Goal: Task Accomplishment & Management: Manage account settings

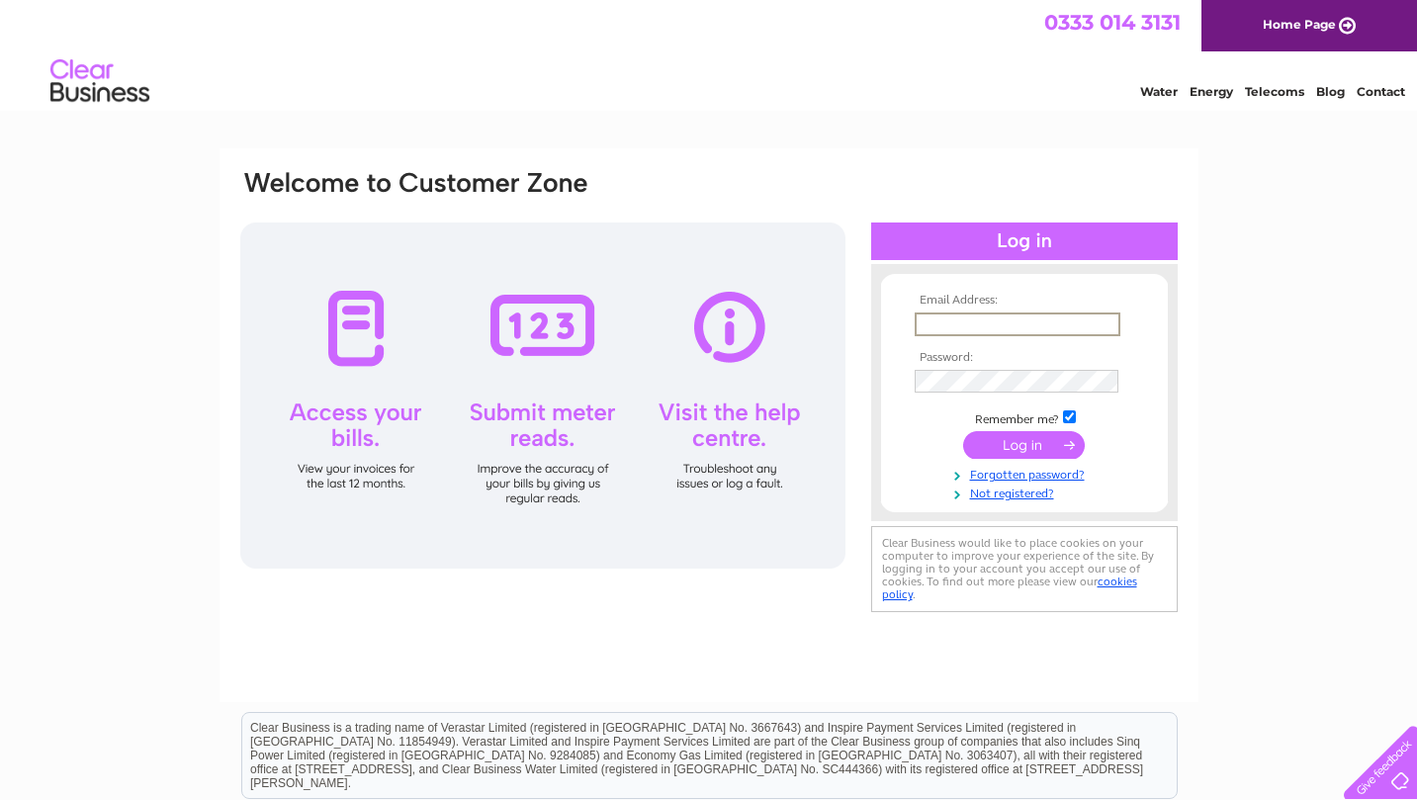
type input "[EMAIL_ADDRESS][DOMAIN_NAME]"
click at [1033, 438] on input "submit" at bounding box center [1024, 445] width 122 height 28
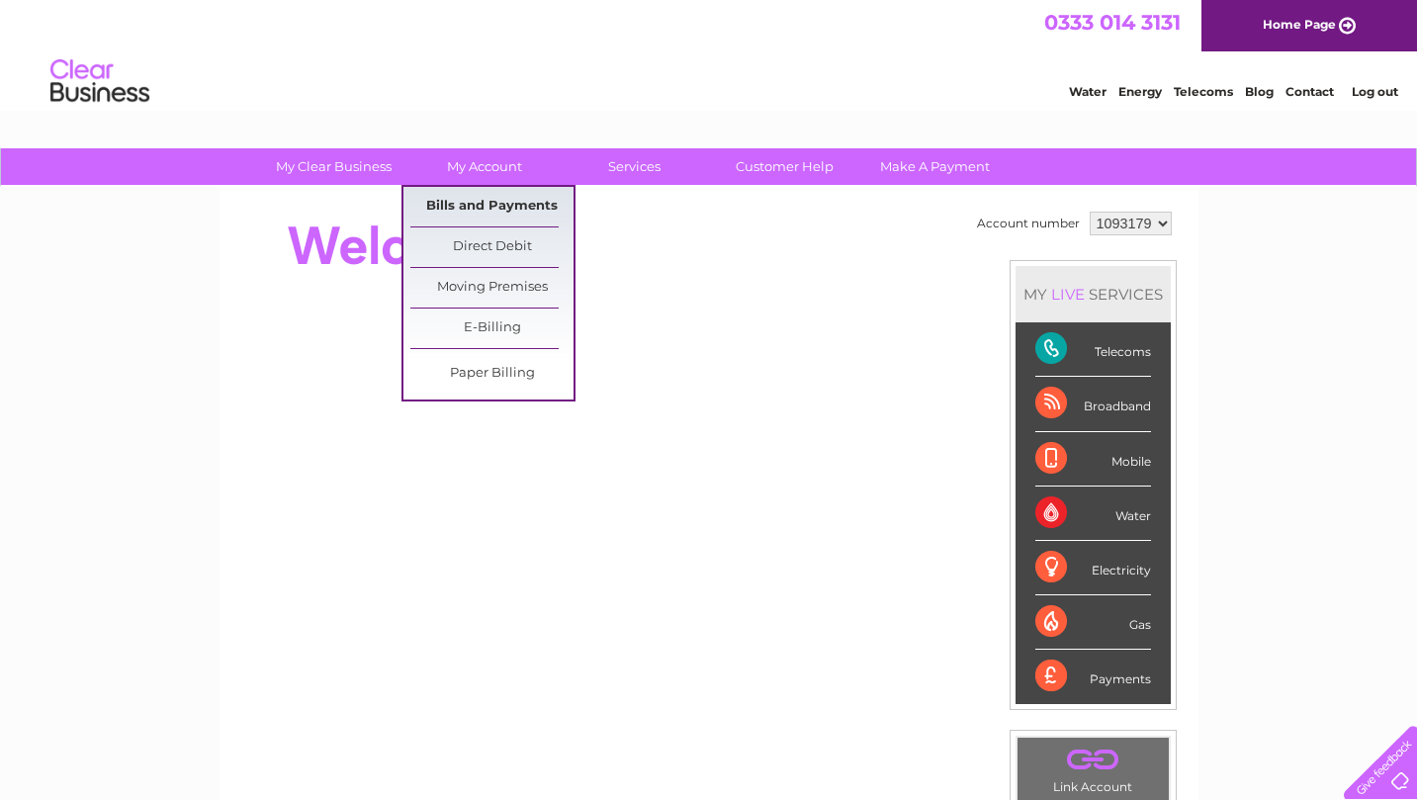
click at [493, 208] on link "Bills and Payments" at bounding box center [491, 207] width 163 height 40
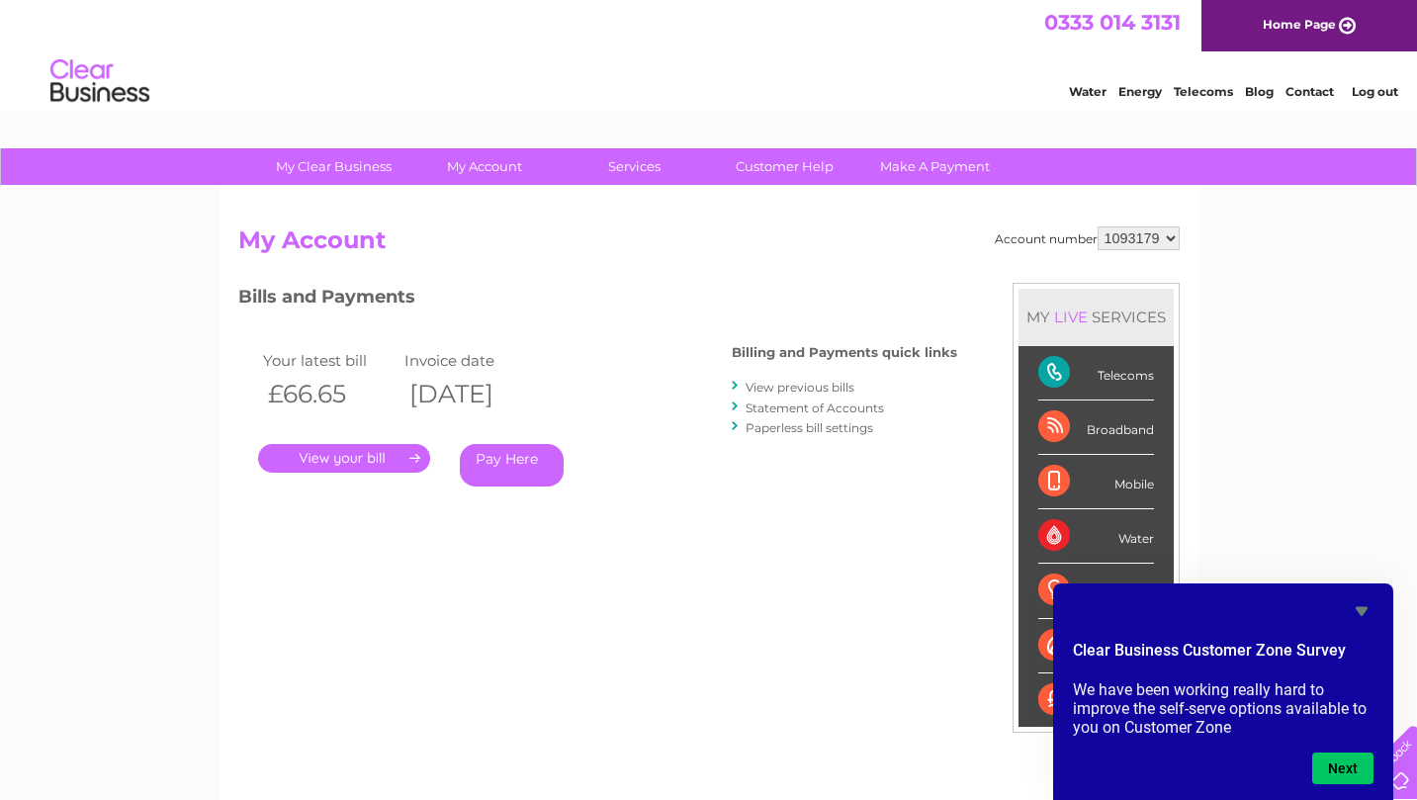
click at [410, 455] on link "." at bounding box center [344, 458] width 172 height 29
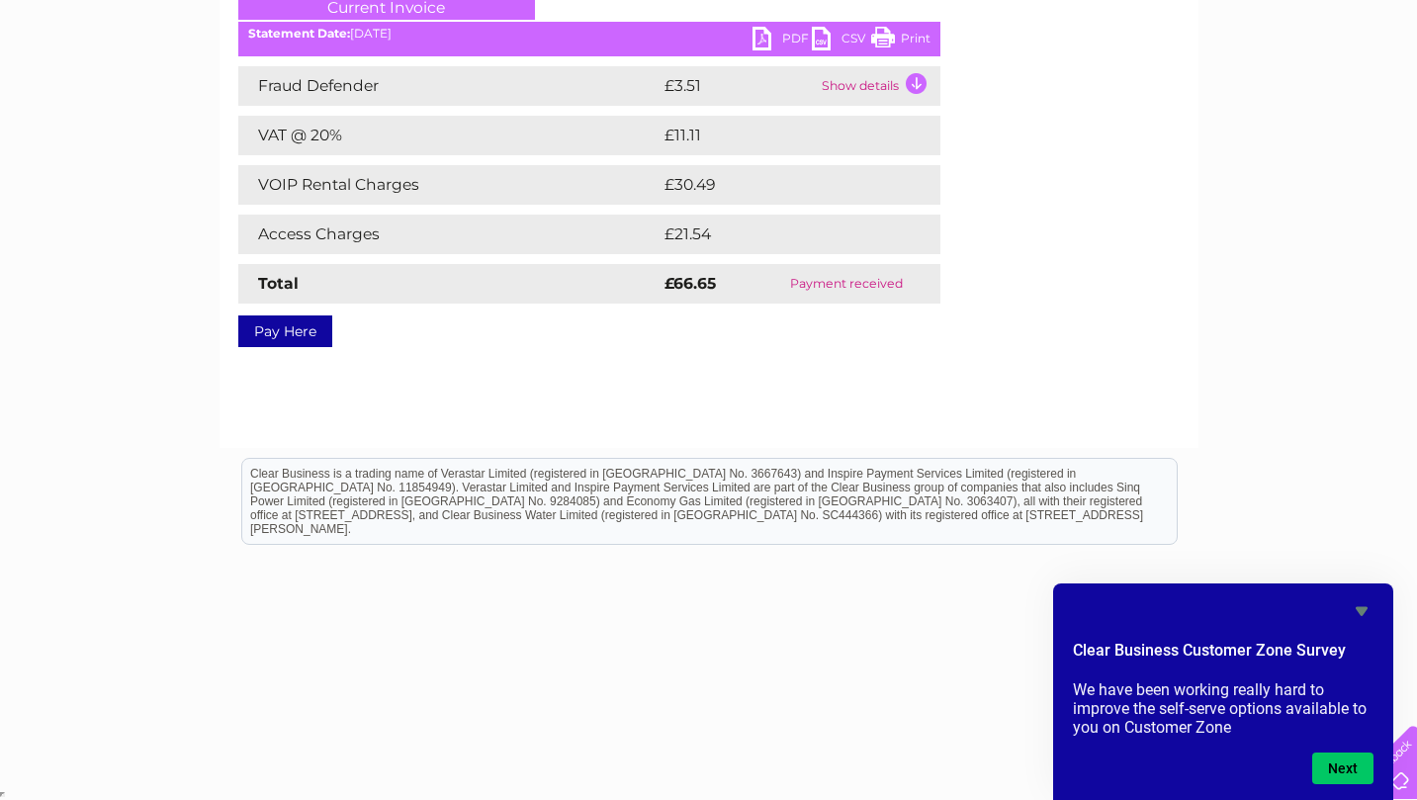
scroll to position [114, 0]
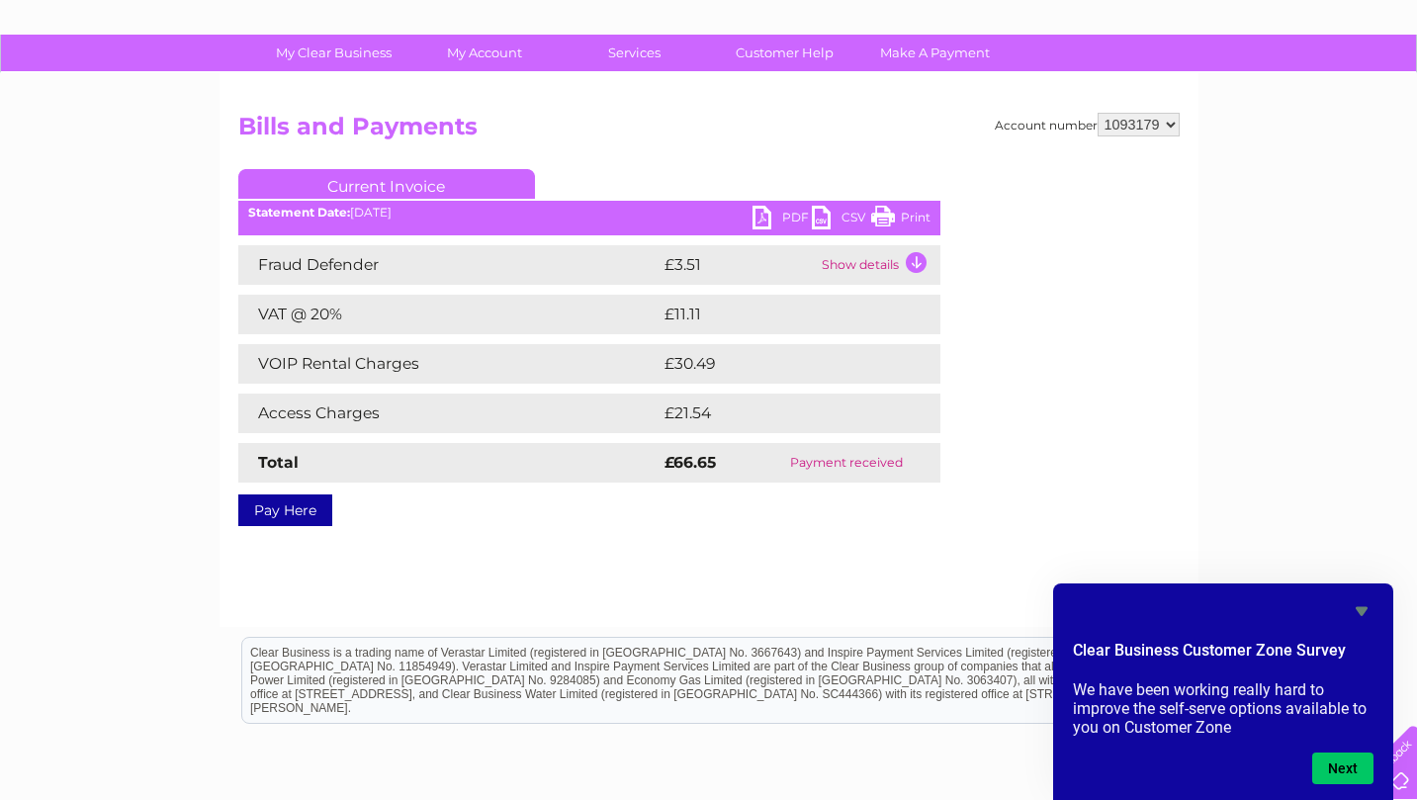
click at [785, 216] on link "PDF" at bounding box center [781, 220] width 59 height 29
click at [397, 191] on link "Current Invoice" at bounding box center [386, 184] width 297 height 30
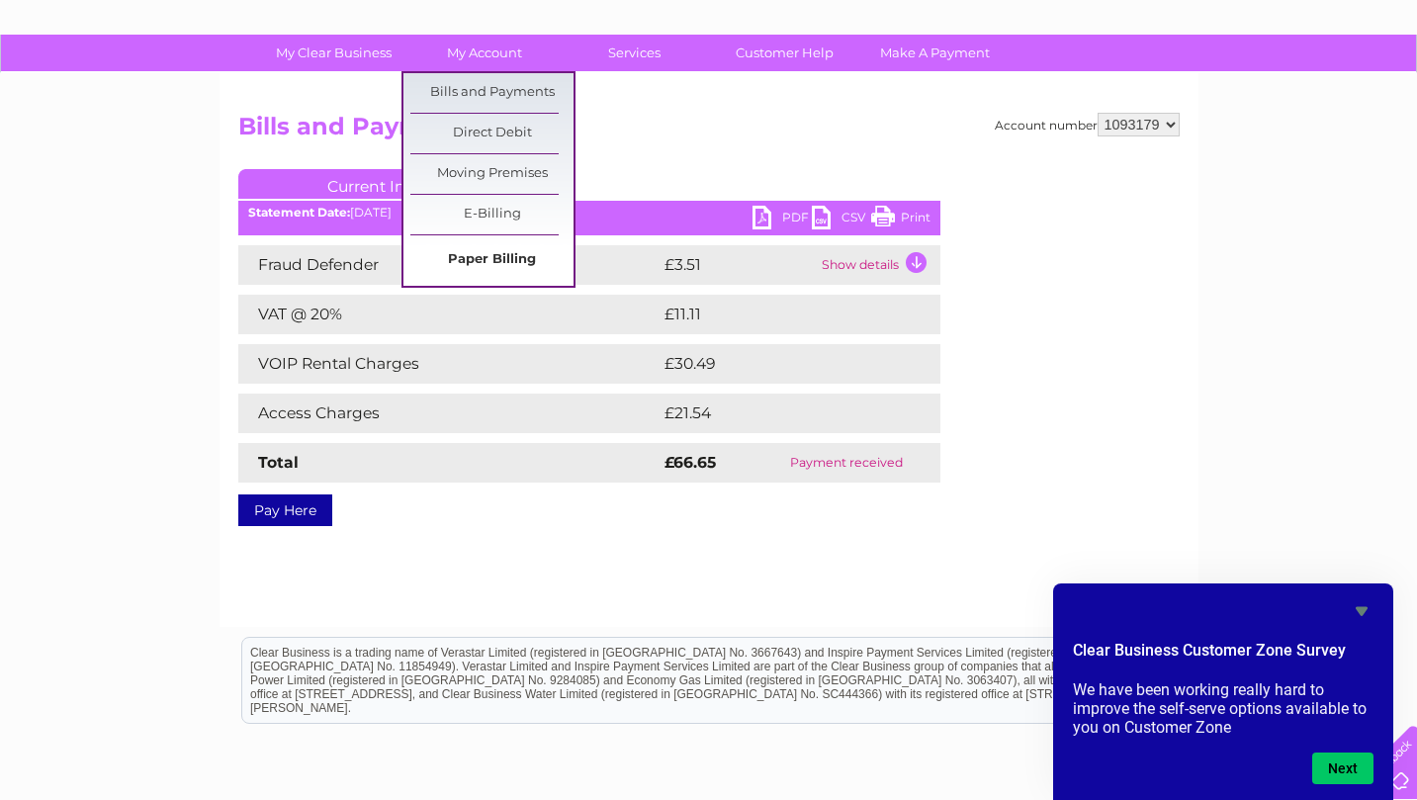
click at [502, 262] on link "Paper Billing" at bounding box center [491, 260] width 163 height 40
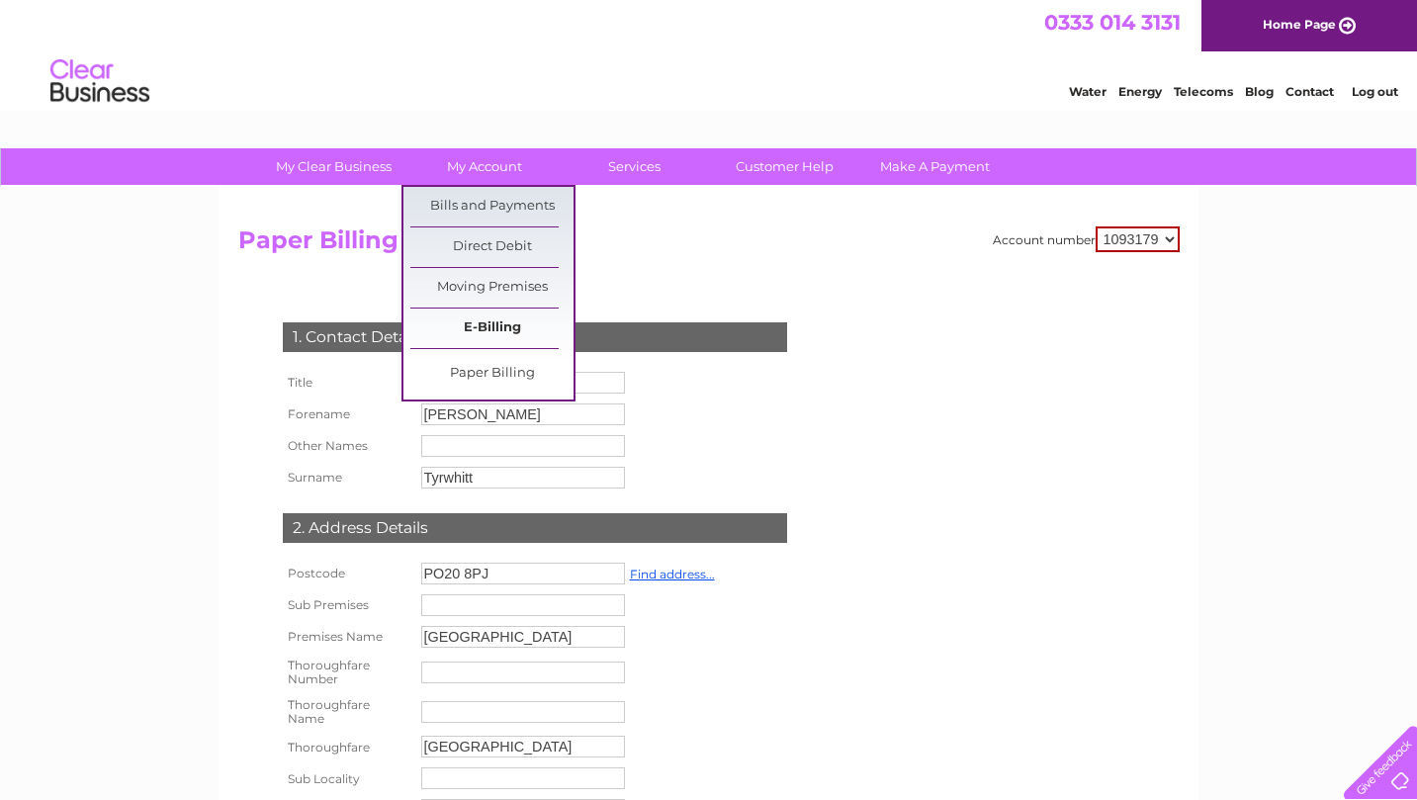
click at [500, 328] on link "E-Billing" at bounding box center [491, 328] width 163 height 40
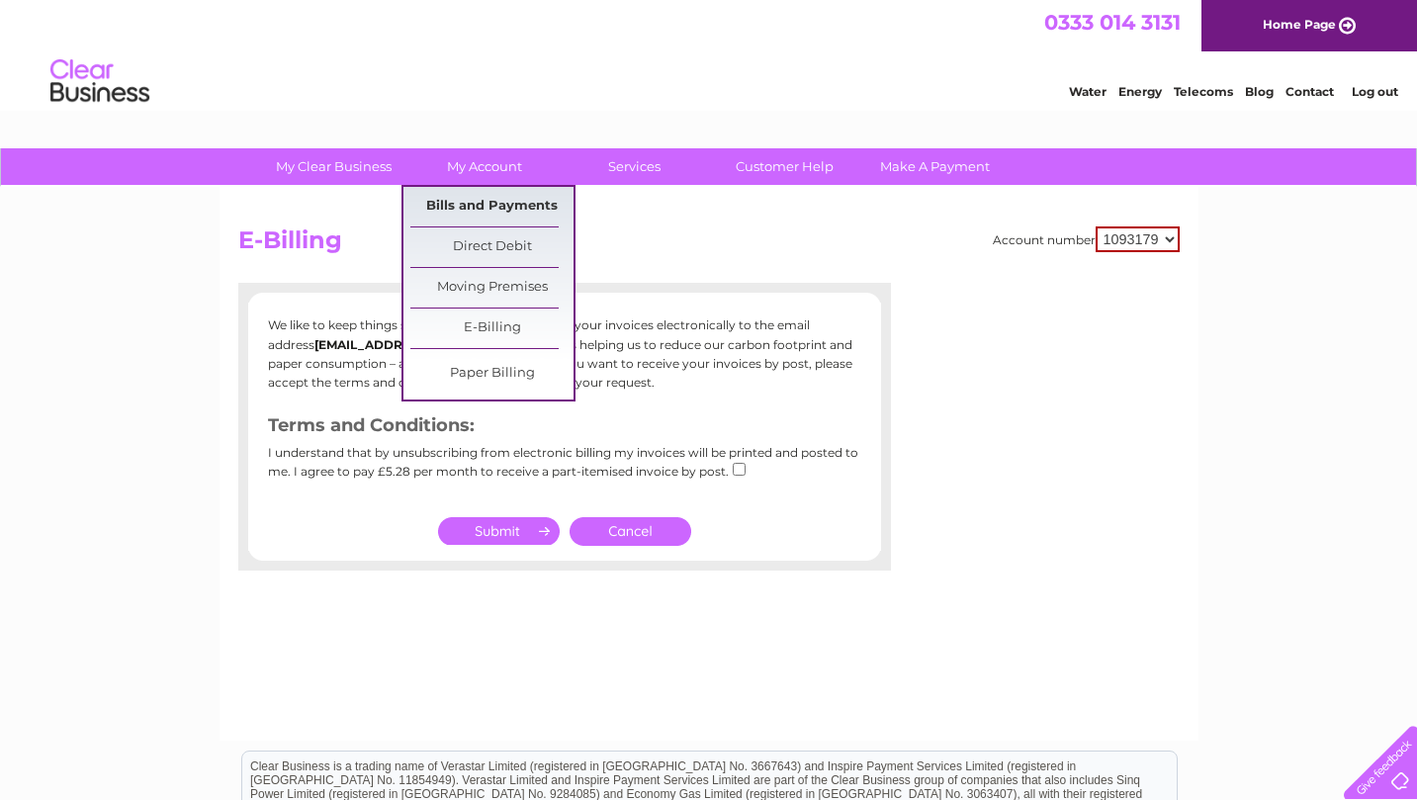
click at [471, 215] on link "Bills and Payments" at bounding box center [491, 207] width 163 height 40
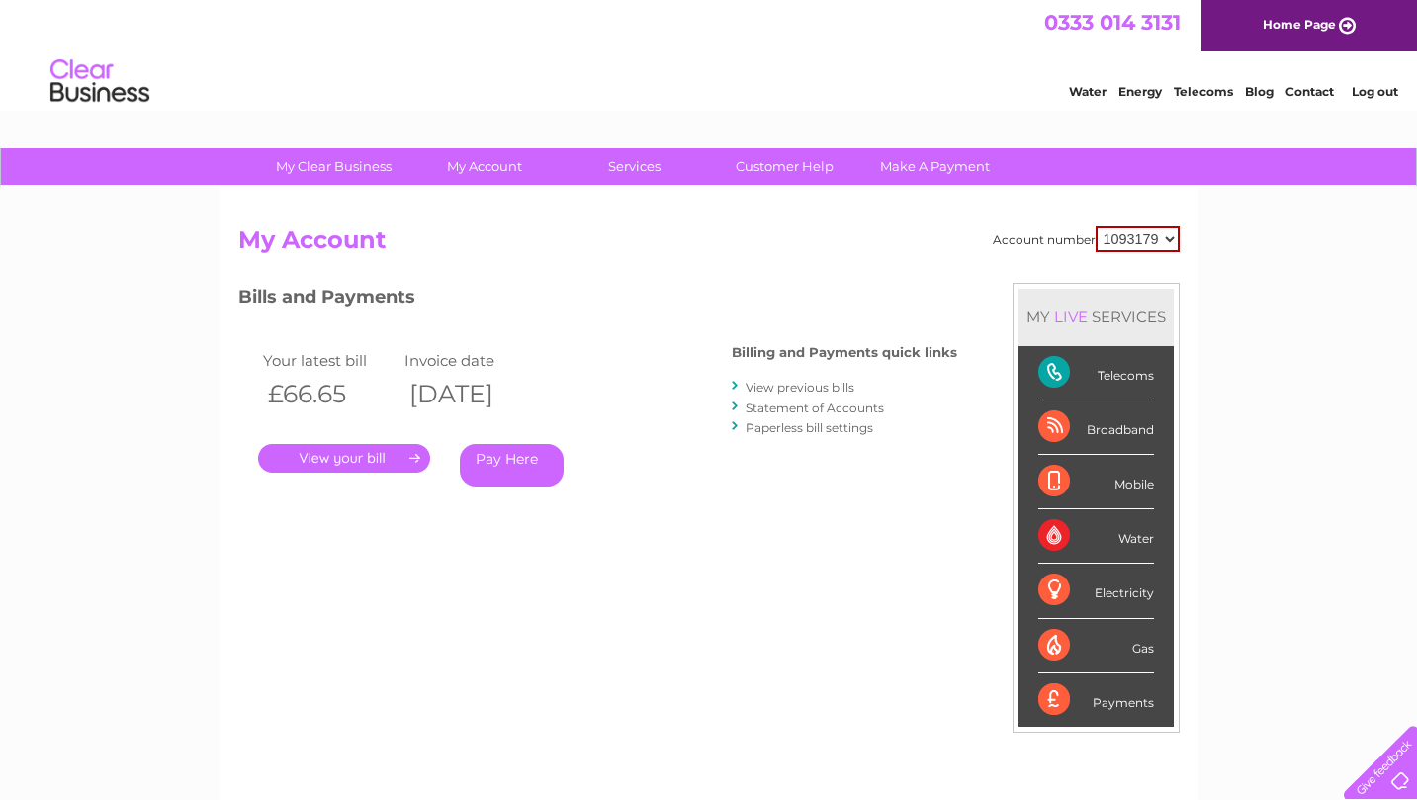
click at [392, 457] on link "." at bounding box center [344, 458] width 172 height 29
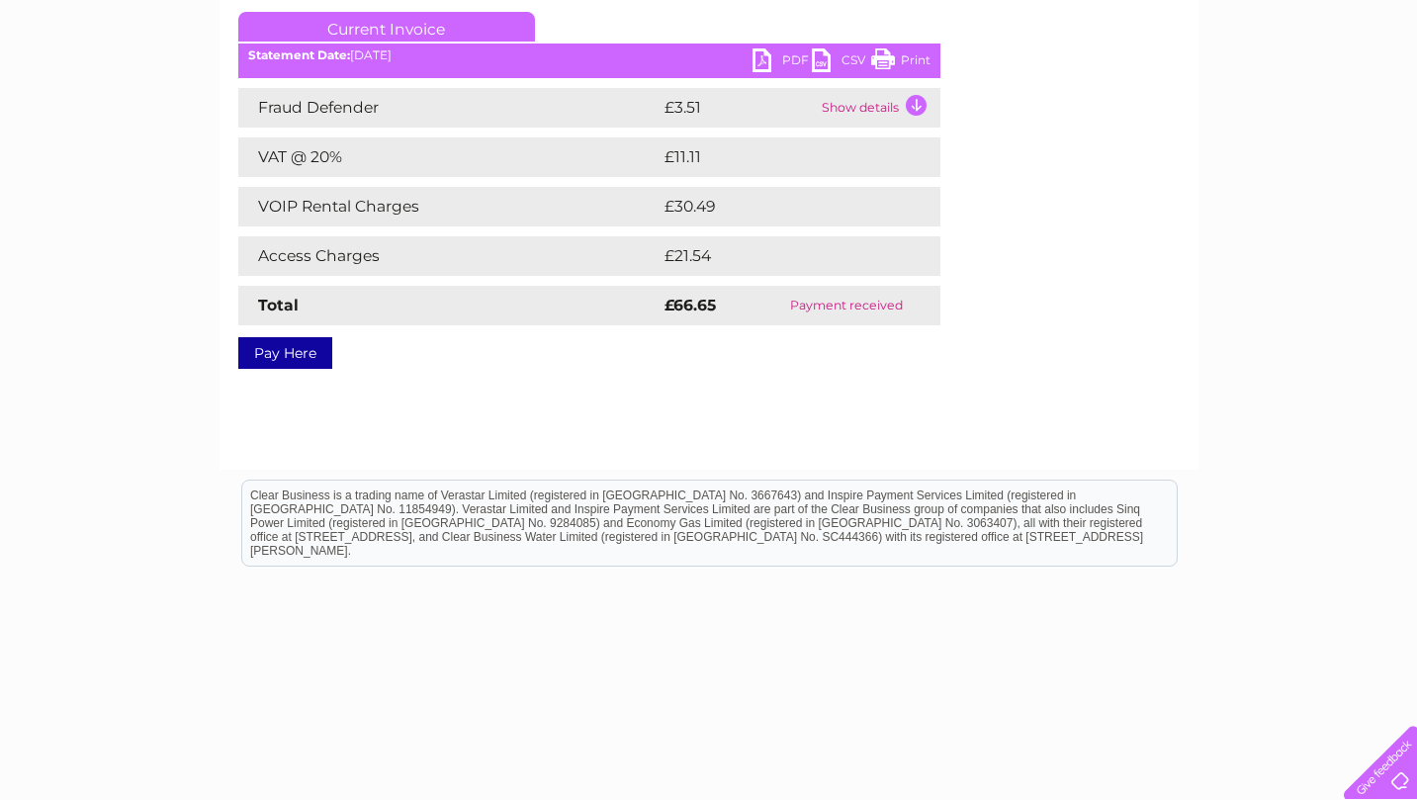
scroll to position [232, 0]
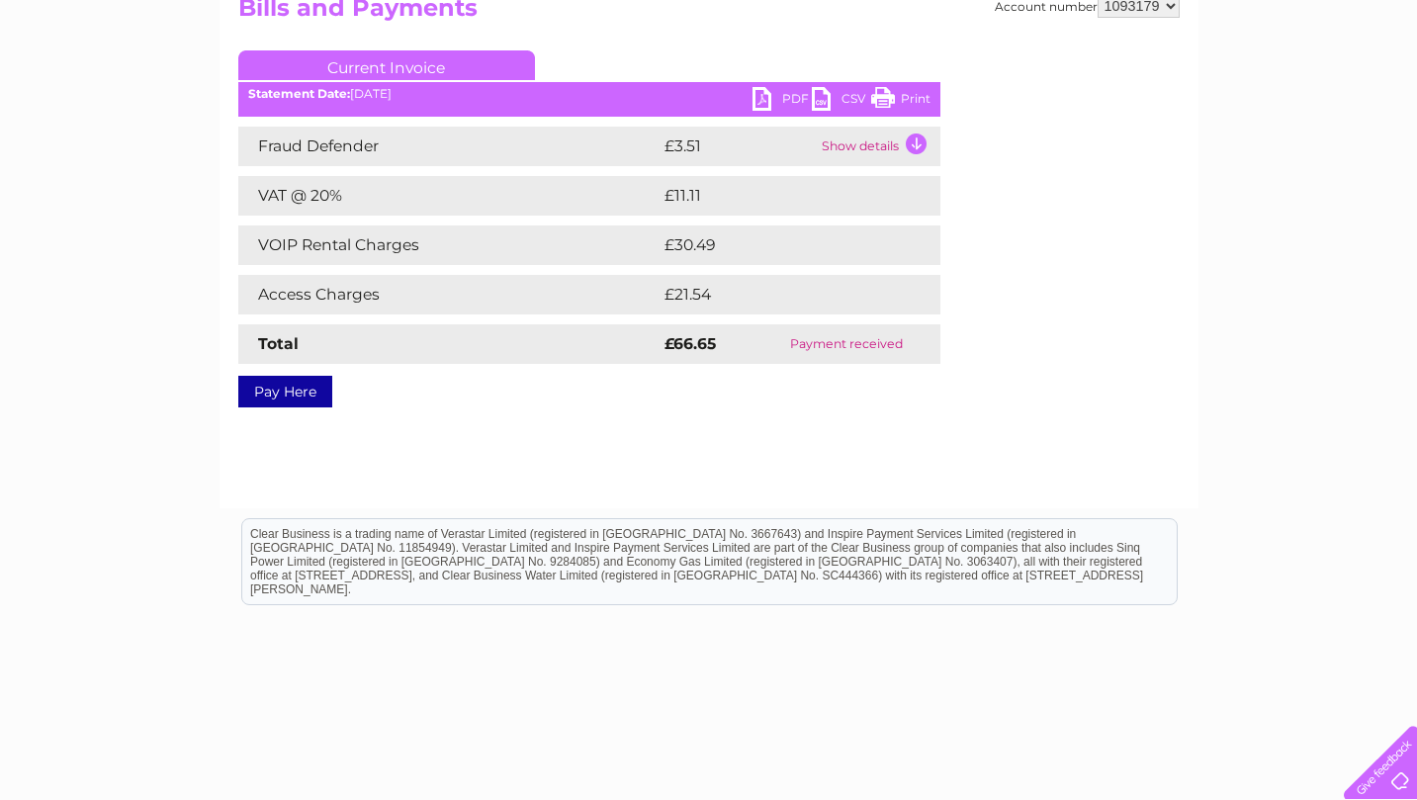
click at [371, 100] on div "Statement Date: [DATE]" at bounding box center [589, 94] width 702 height 14
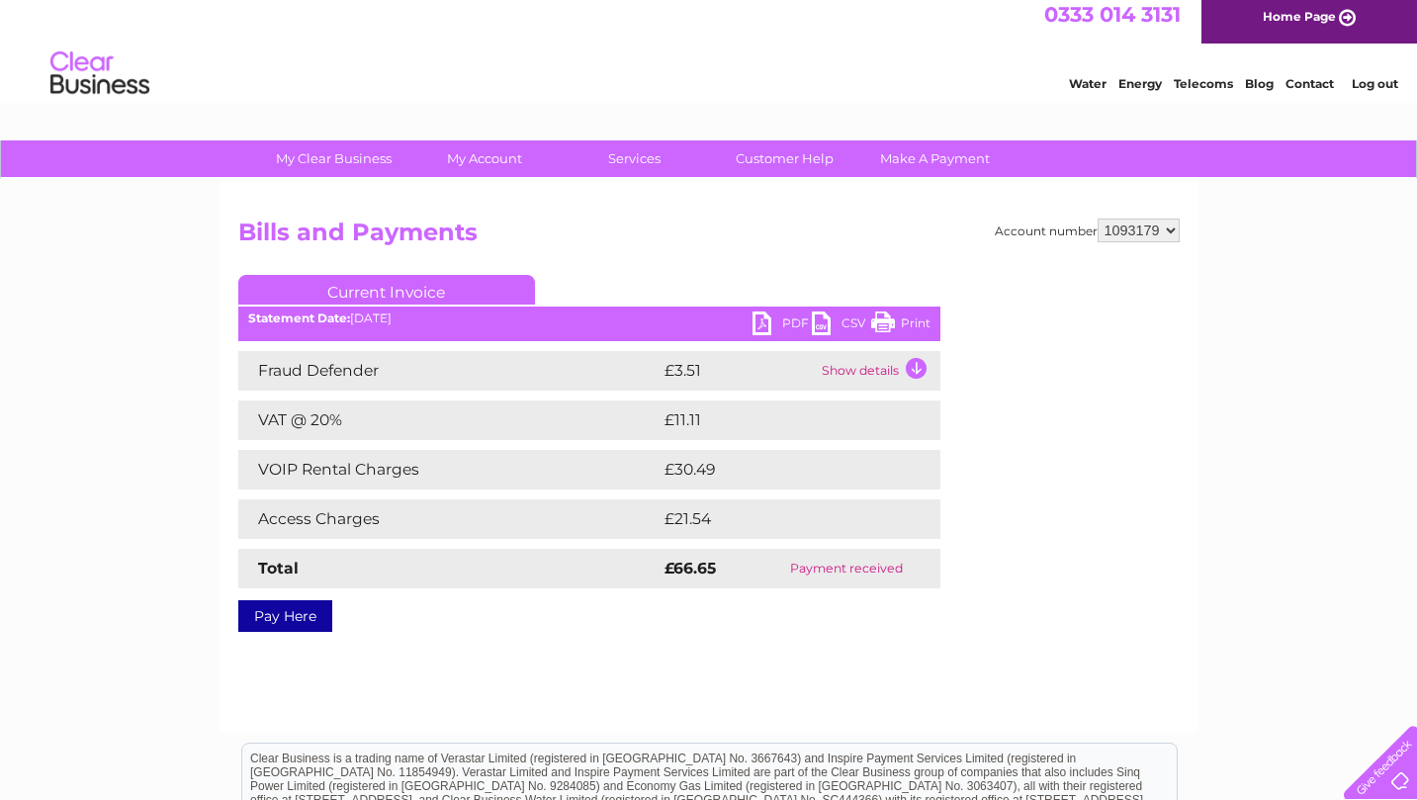
scroll to position [0, 0]
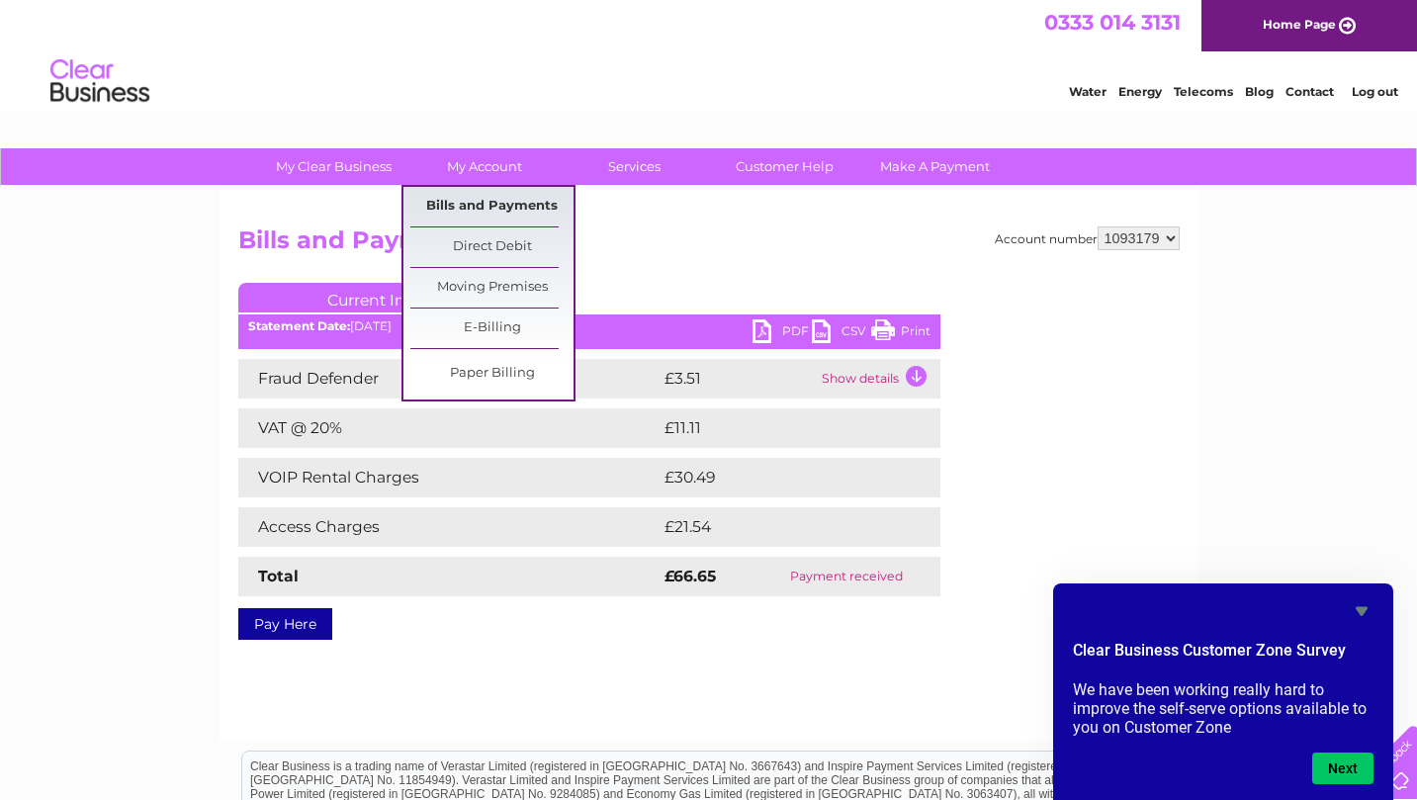
click at [481, 199] on link "Bills and Payments" at bounding box center [491, 207] width 163 height 40
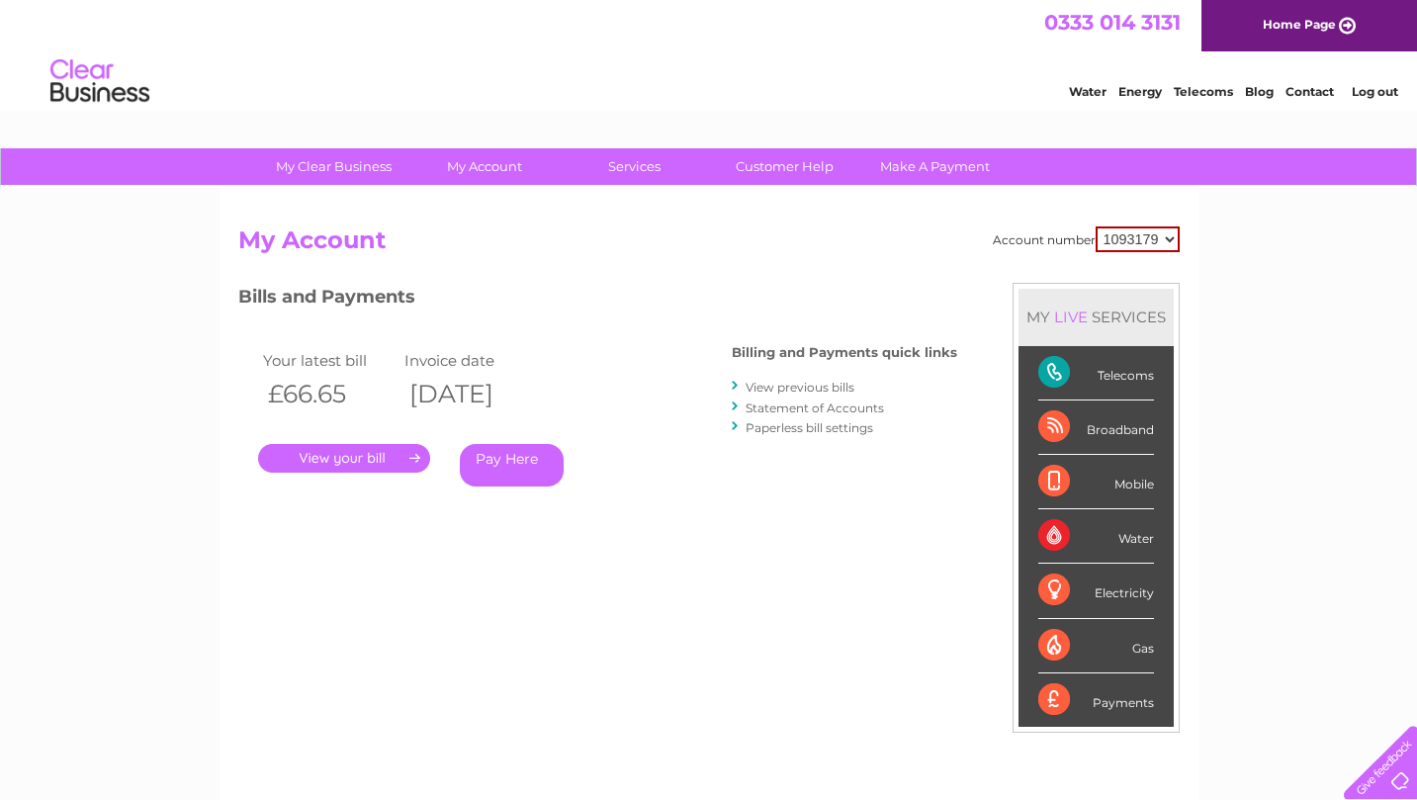
click at [812, 385] on link "View previous bills" at bounding box center [800, 387] width 109 height 15
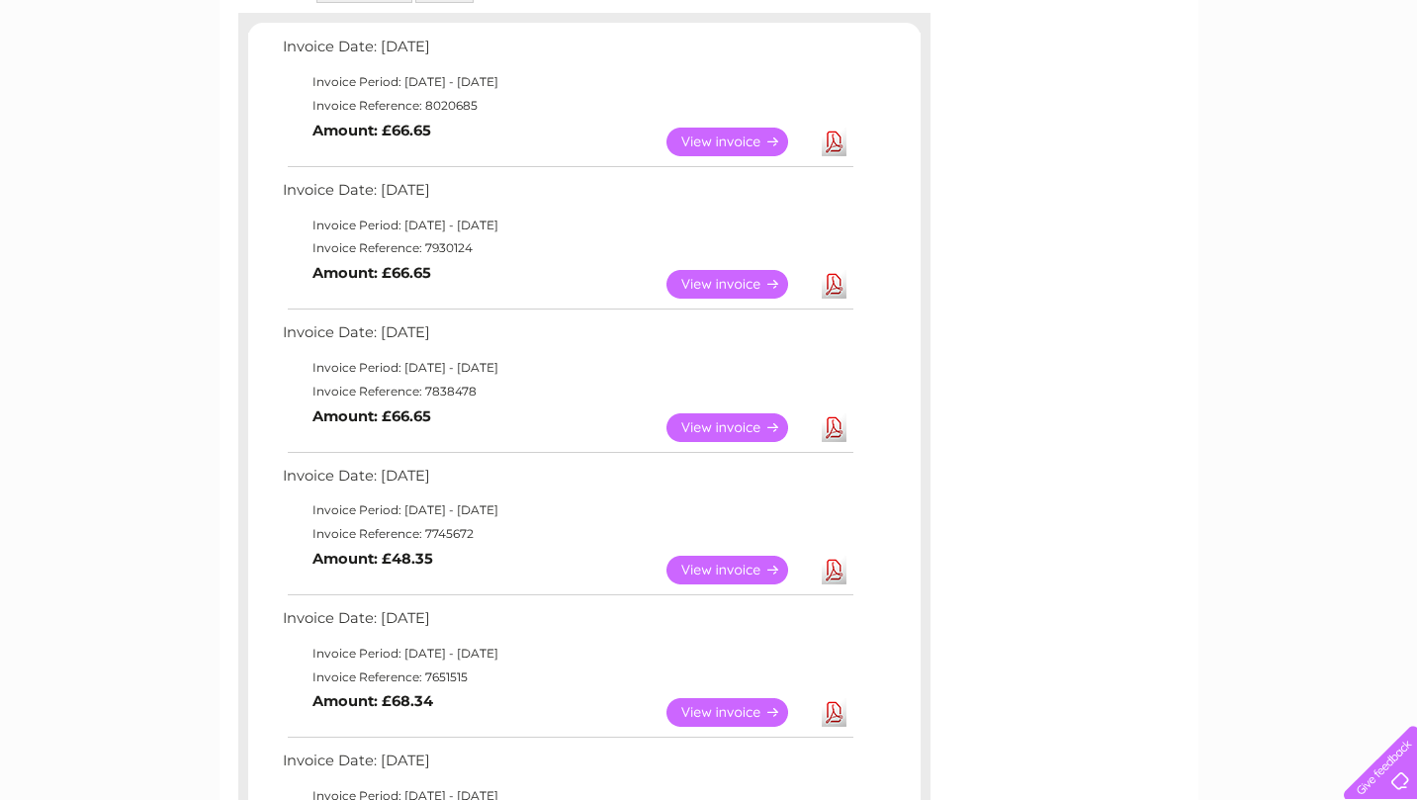
scroll to position [991, 0]
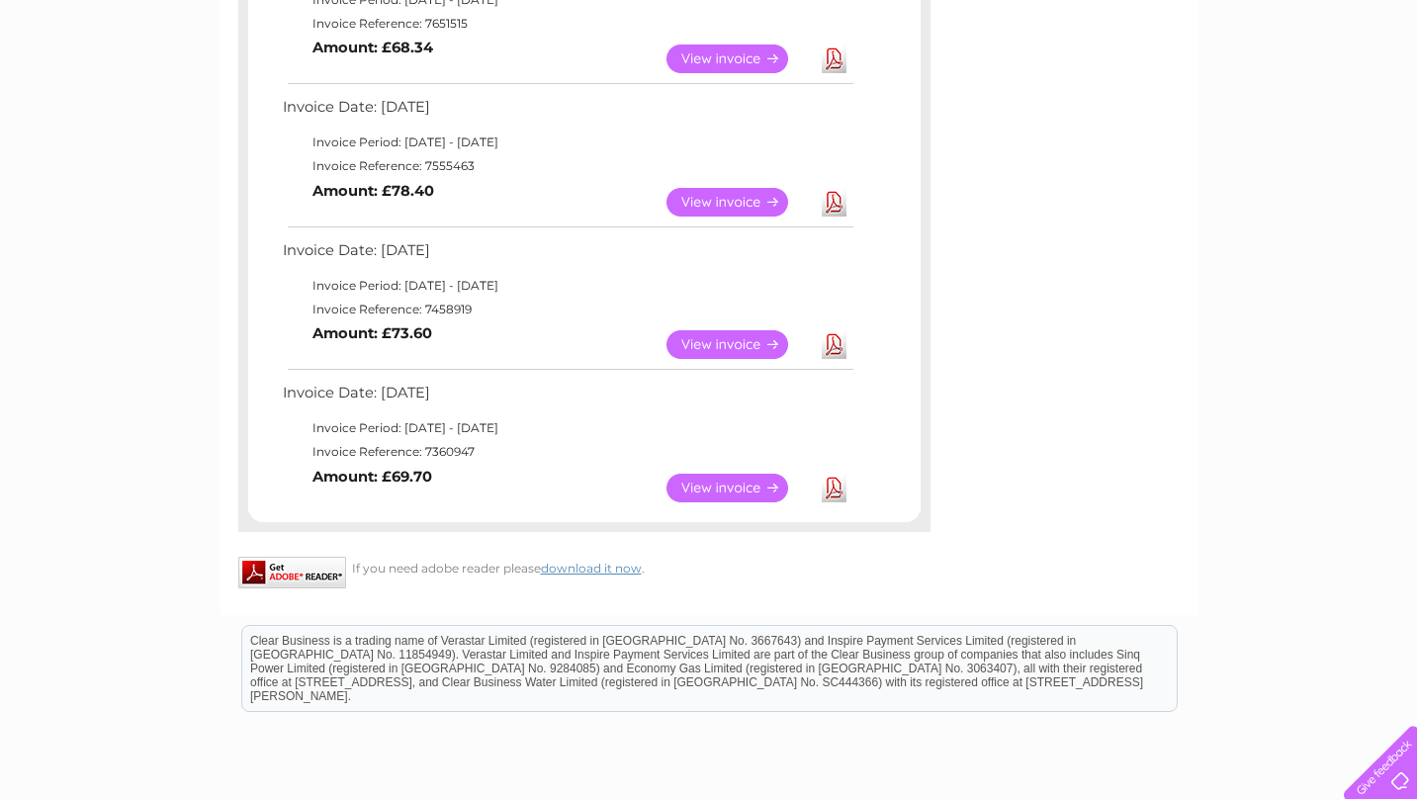
click at [717, 330] on link "View" at bounding box center [738, 344] width 145 height 29
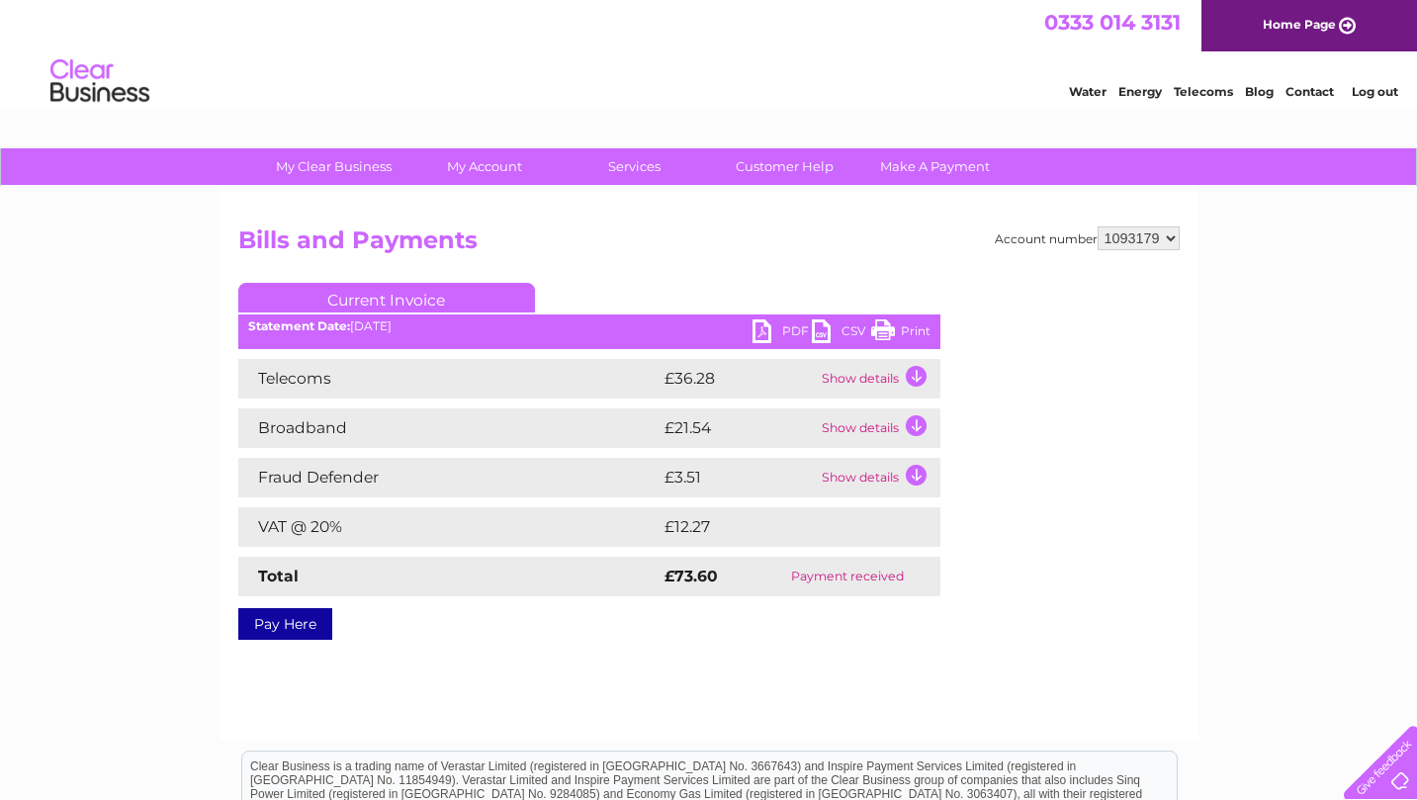
click at [787, 334] on link "PDF" at bounding box center [781, 333] width 59 height 29
click at [688, 154] on link "Services" at bounding box center [634, 166] width 163 height 37
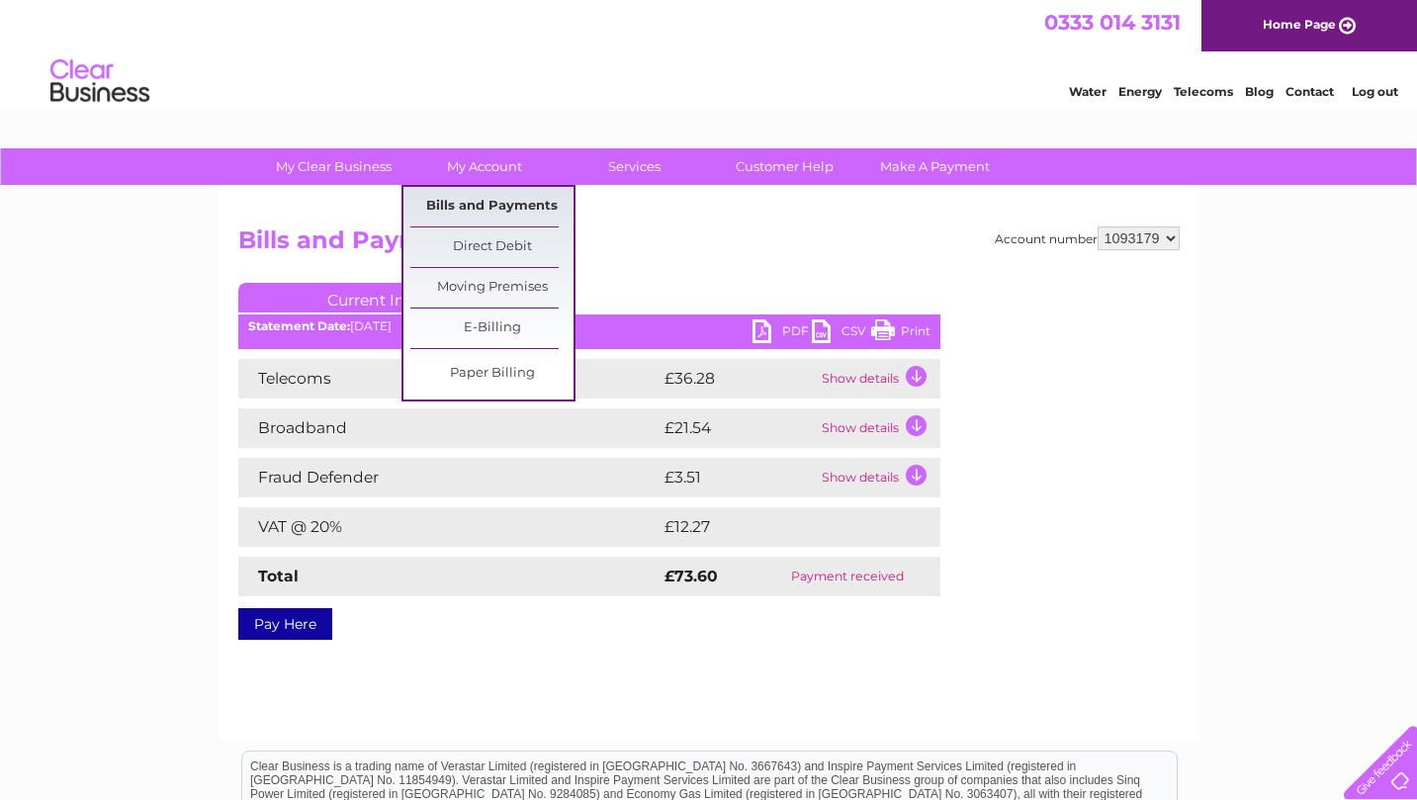
click at [504, 207] on link "Bills and Payments" at bounding box center [491, 207] width 163 height 40
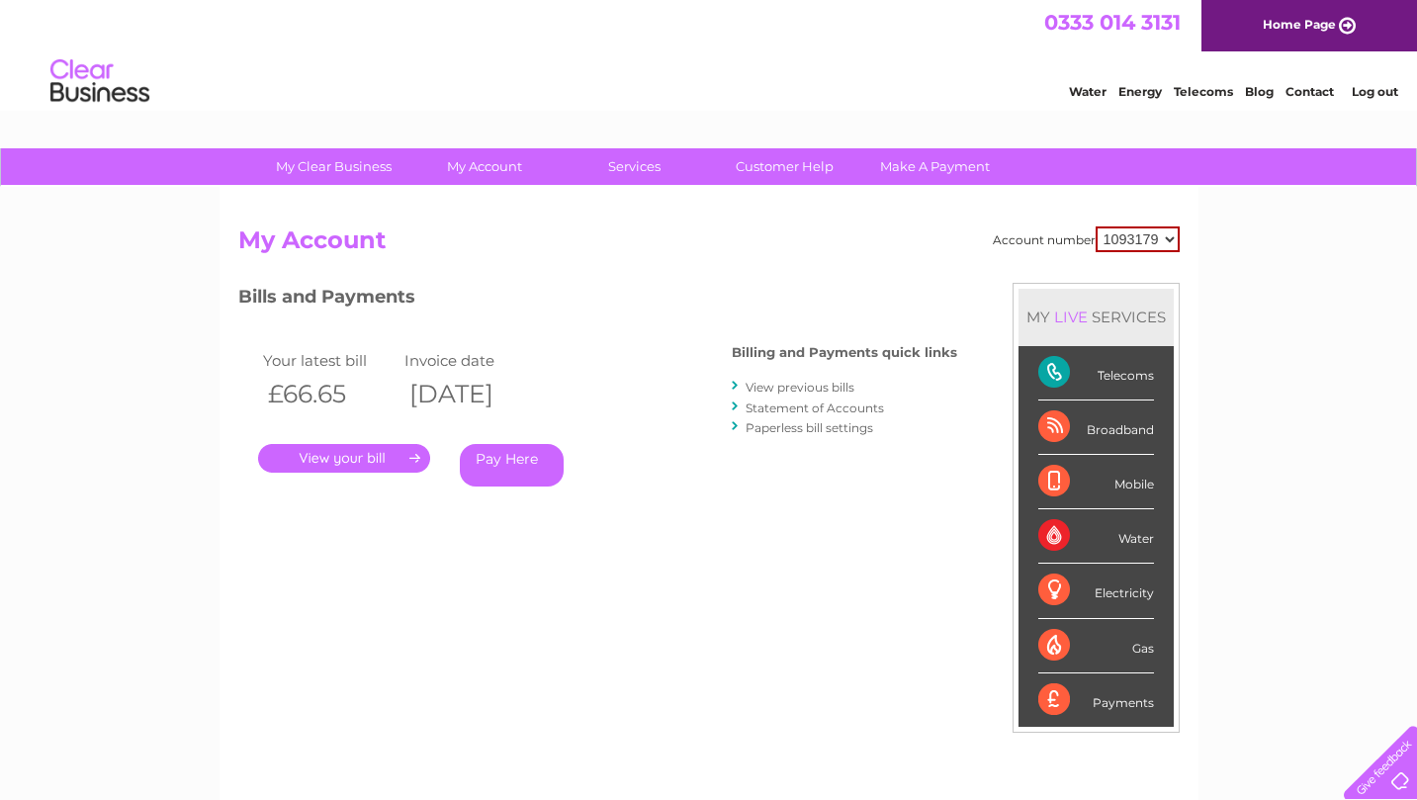
click at [840, 382] on link "View previous bills" at bounding box center [800, 387] width 109 height 15
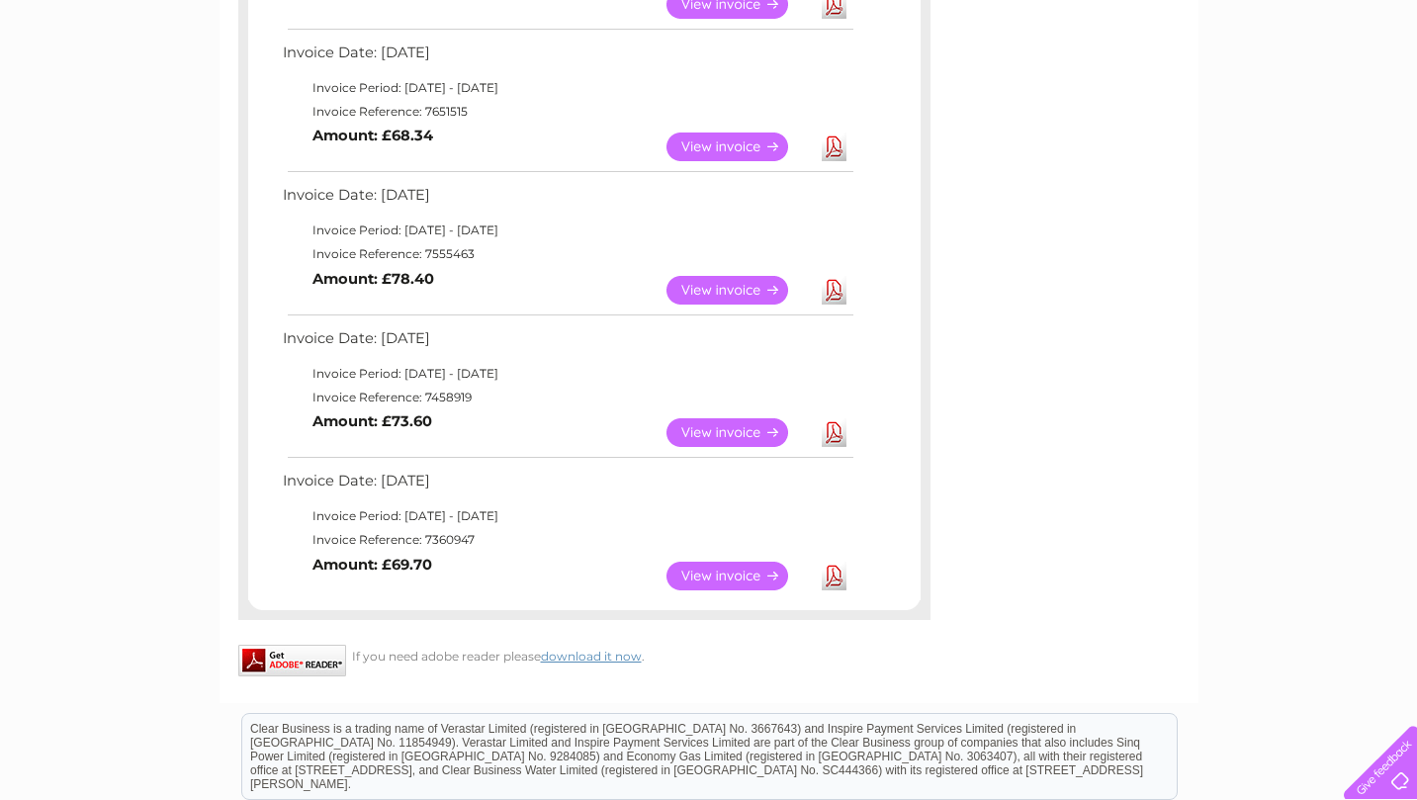
scroll to position [1134, 0]
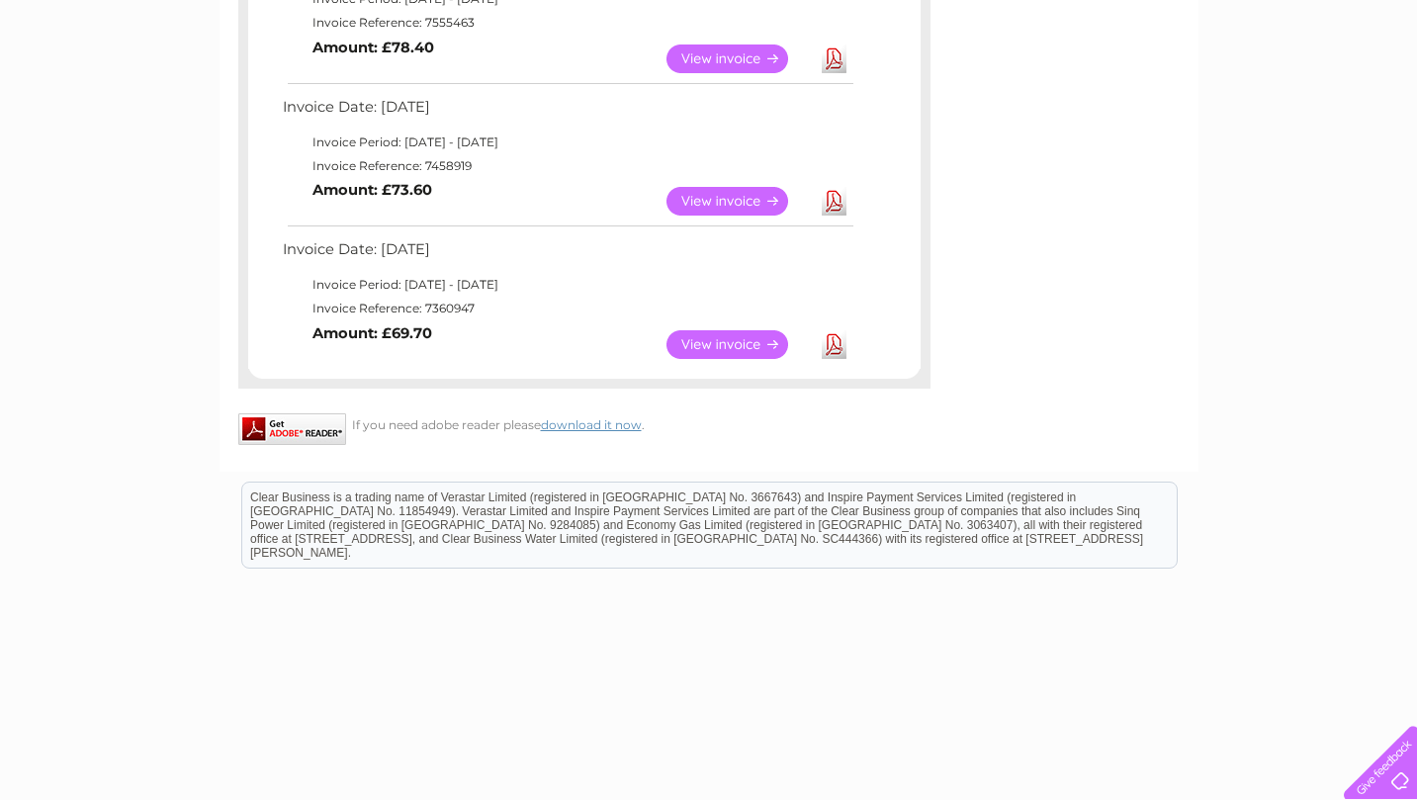
click at [732, 330] on link "View" at bounding box center [738, 344] width 145 height 29
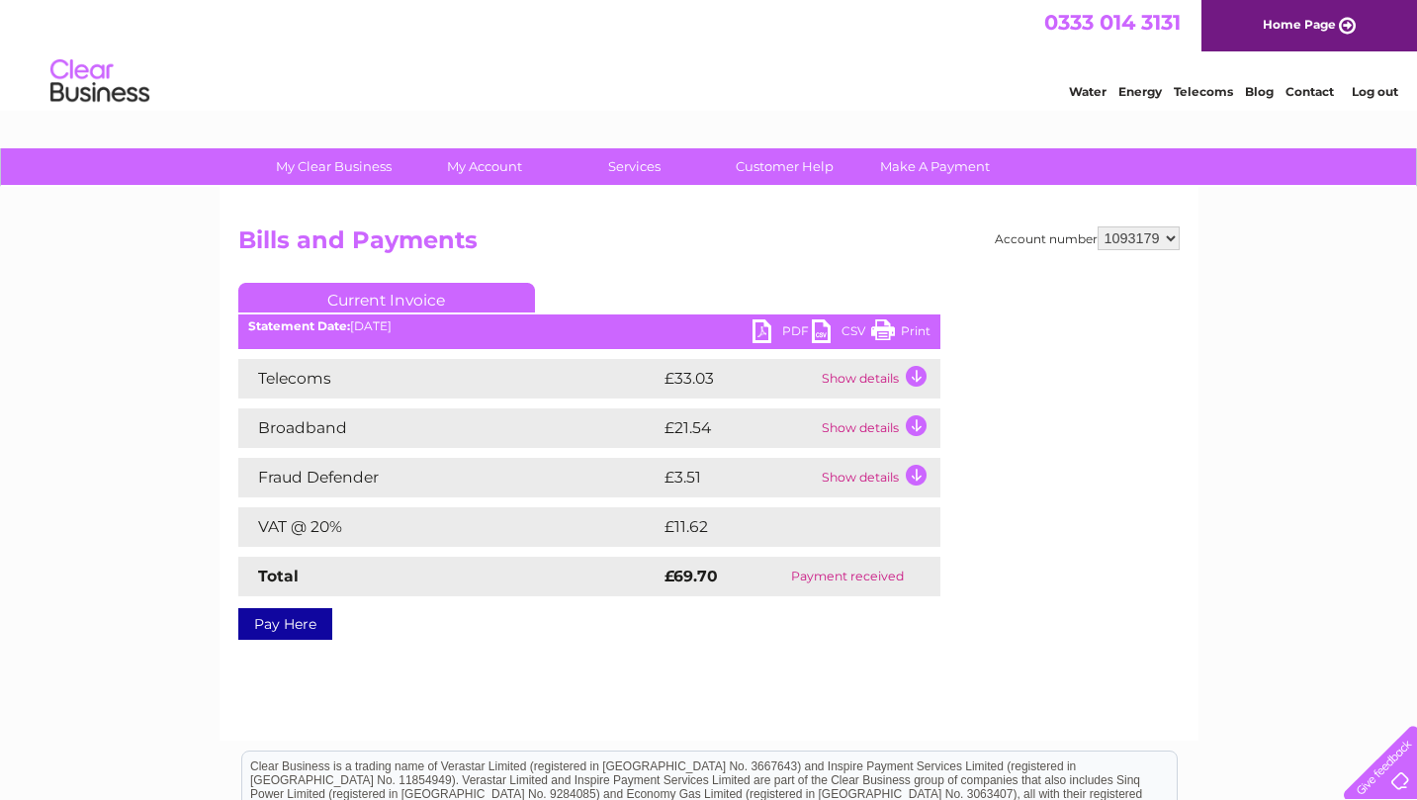
click at [787, 332] on link "PDF" at bounding box center [781, 333] width 59 height 29
click at [1371, 90] on link "Log out" at bounding box center [1375, 91] width 46 height 15
